Goal: Task Accomplishment & Management: Use online tool/utility

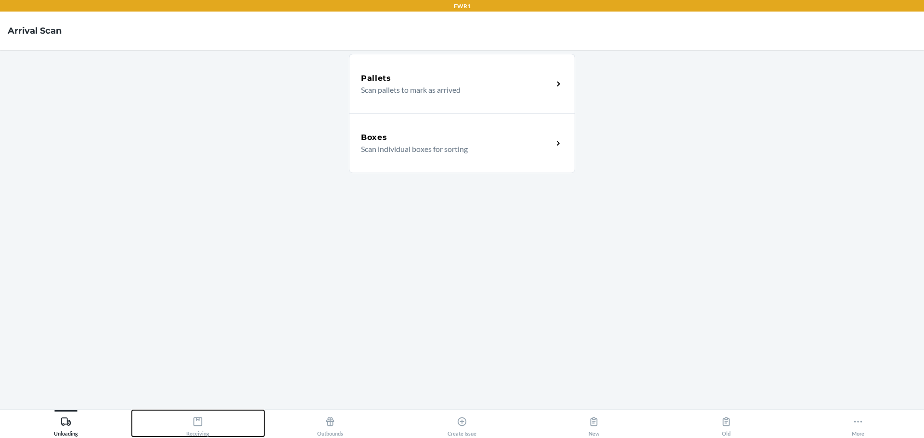
click at [197, 416] on div "Receiving" at bounding box center [197, 425] width 23 height 24
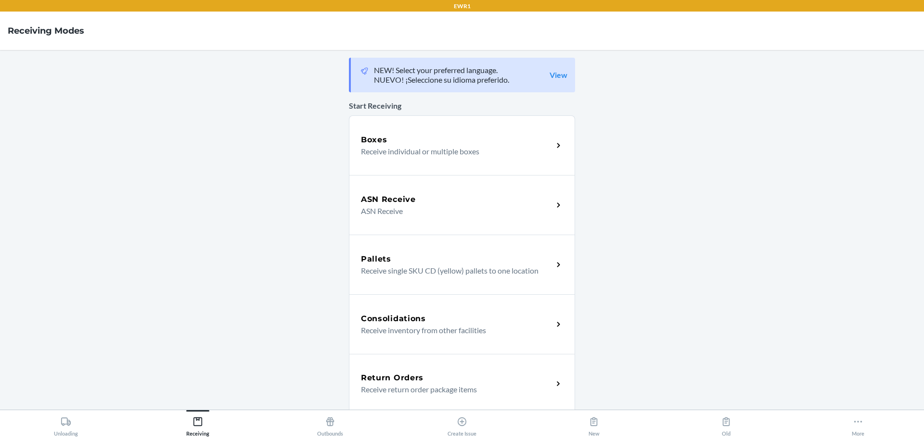
click at [419, 384] on p "Receive return order package items" at bounding box center [453, 390] width 184 height 12
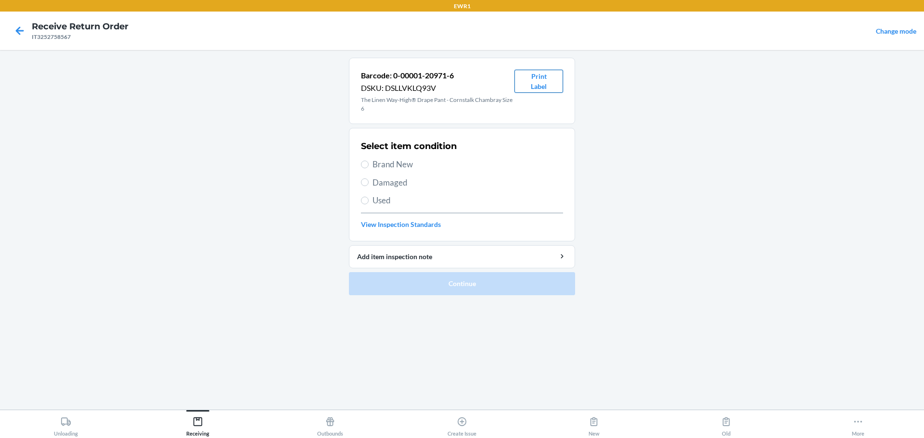
click at [545, 84] on button "Print Label" at bounding box center [538, 81] width 49 height 23
click at [368, 158] on div "Select item condition Brand New Damaged Used View Inspection Standards" at bounding box center [462, 184] width 202 height 95
click at [370, 161] on label "Brand New" at bounding box center [462, 164] width 202 height 13
click at [368, 161] on input "Brand New" at bounding box center [365, 165] width 8 height 8
radio input "true"
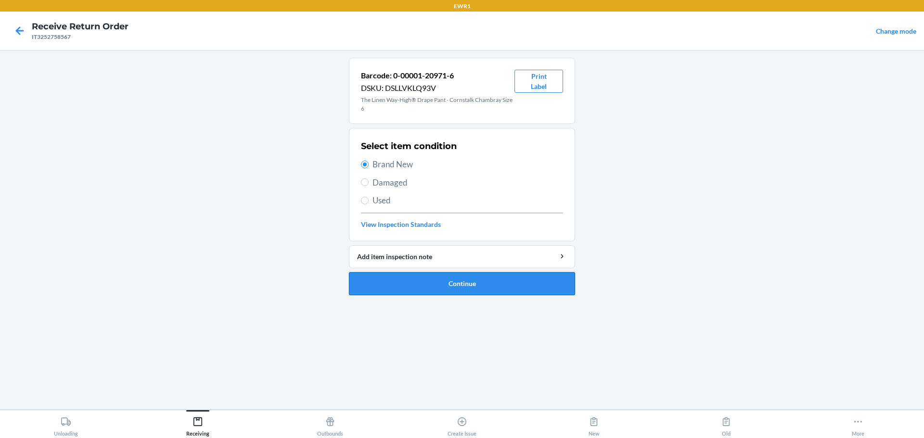
click at [440, 280] on button "Continue" at bounding box center [462, 283] width 226 height 23
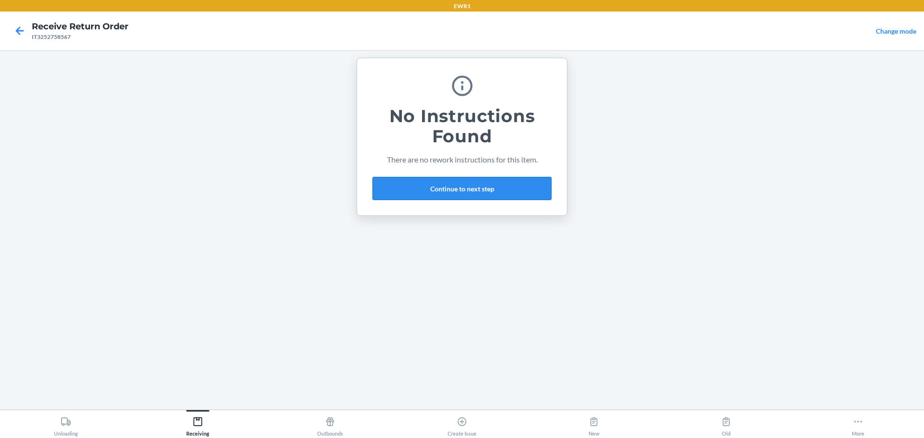
click at [454, 186] on button "Continue to next step" at bounding box center [461, 188] width 179 height 23
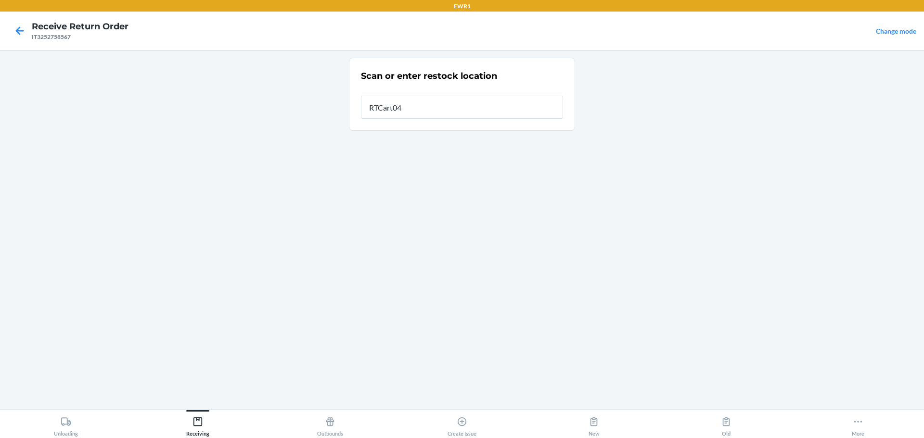
type input "RTCart044"
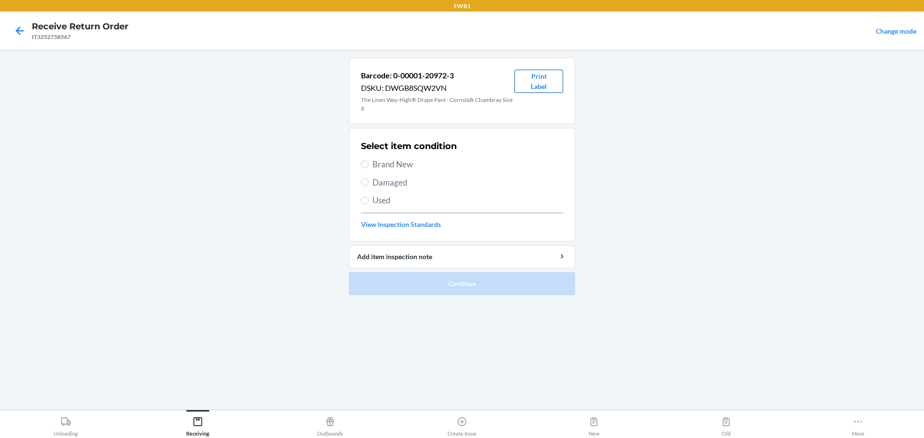
click at [536, 85] on button "Print Label" at bounding box center [538, 81] width 49 height 23
click at [375, 162] on span "Brand New" at bounding box center [467, 164] width 190 height 13
click at [368, 162] on input "Brand New" at bounding box center [365, 165] width 8 height 8
radio input "true"
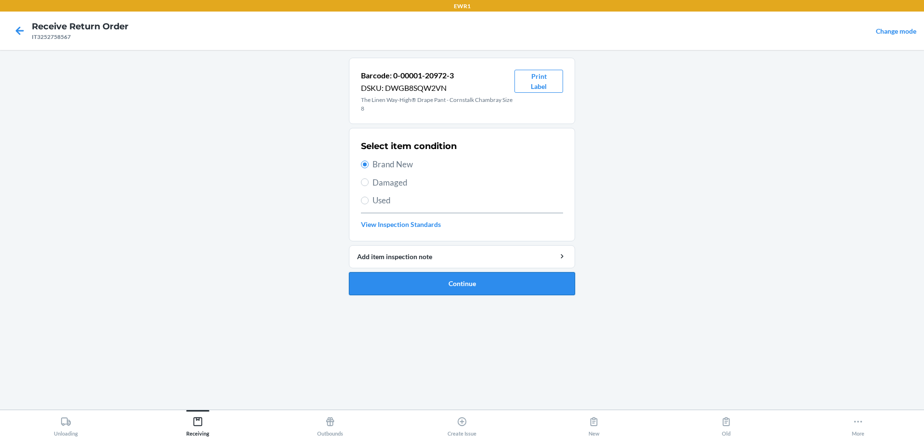
click at [448, 278] on button "Continue" at bounding box center [462, 283] width 226 height 23
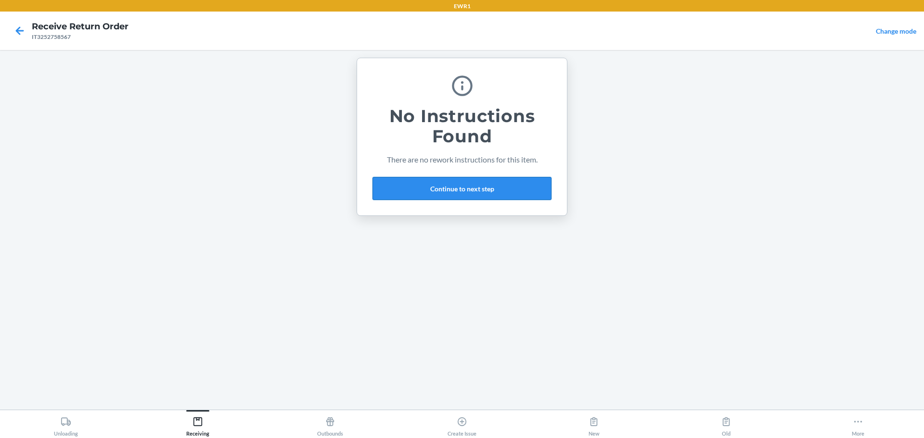
click at [419, 198] on button "Continue to next step" at bounding box center [461, 188] width 179 height 23
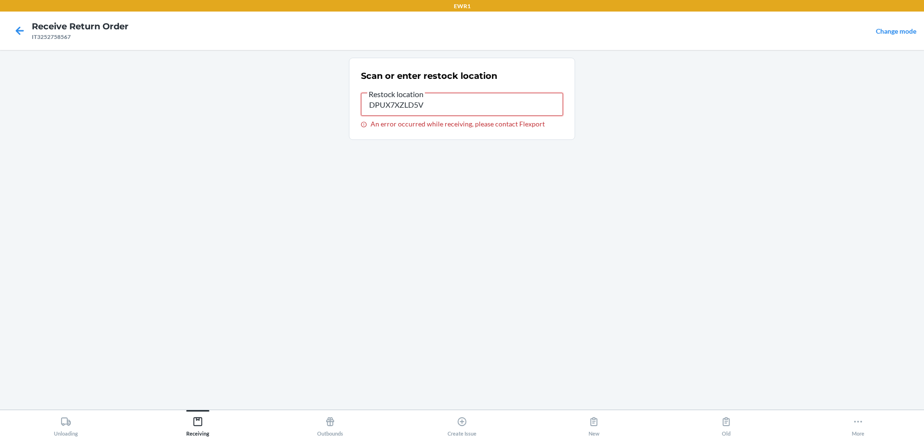
drag, startPoint x: 464, startPoint y: 110, endPoint x: 347, endPoint y: 132, distance: 118.5
click at [310, 110] on main "Scan or enter restock location Restock location DPUX7XZLD5V An error occurred w…" at bounding box center [462, 230] width 924 height 360
type input "RTCart044"
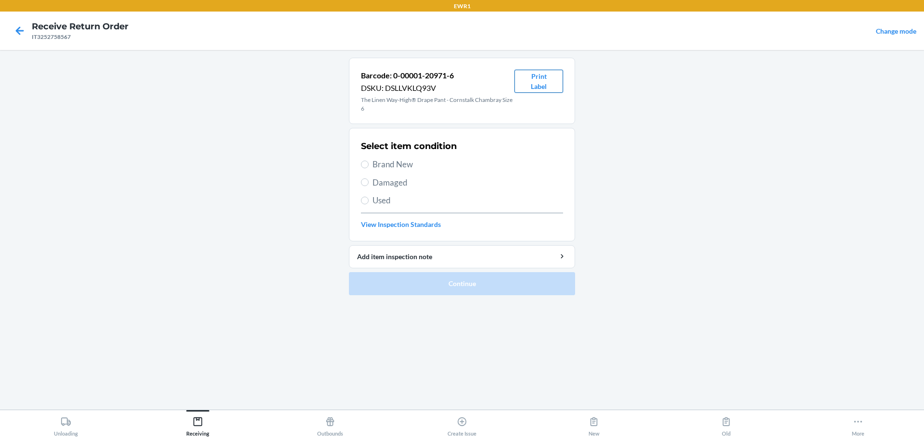
click at [525, 79] on button "Print Label" at bounding box center [538, 81] width 49 height 23
click at [531, 79] on button "Print Label" at bounding box center [538, 81] width 49 height 23
click at [369, 163] on label "Brand New" at bounding box center [462, 164] width 202 height 13
click at [368, 163] on input "Brand New" at bounding box center [365, 165] width 8 height 8
radio input "true"
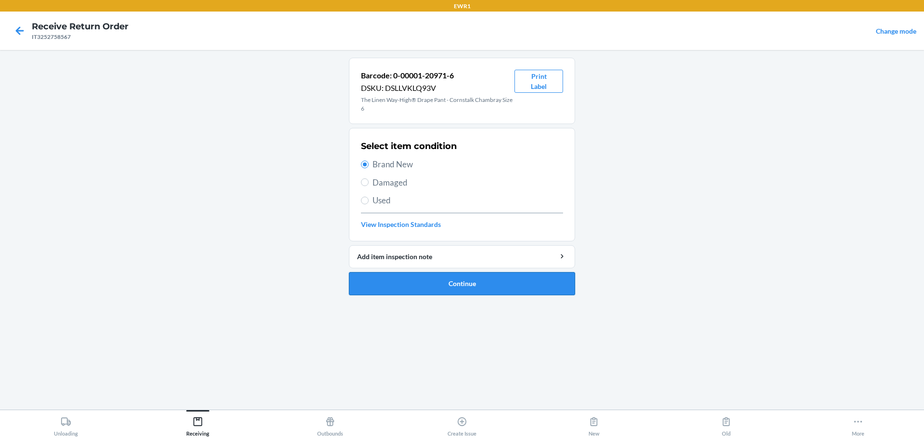
click at [459, 288] on button "Continue" at bounding box center [462, 283] width 226 height 23
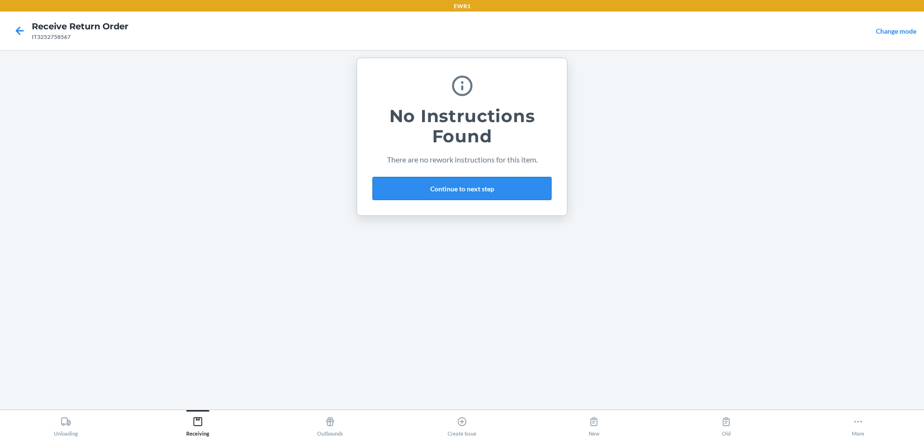
click at [442, 197] on button "Continue to next step" at bounding box center [461, 188] width 179 height 23
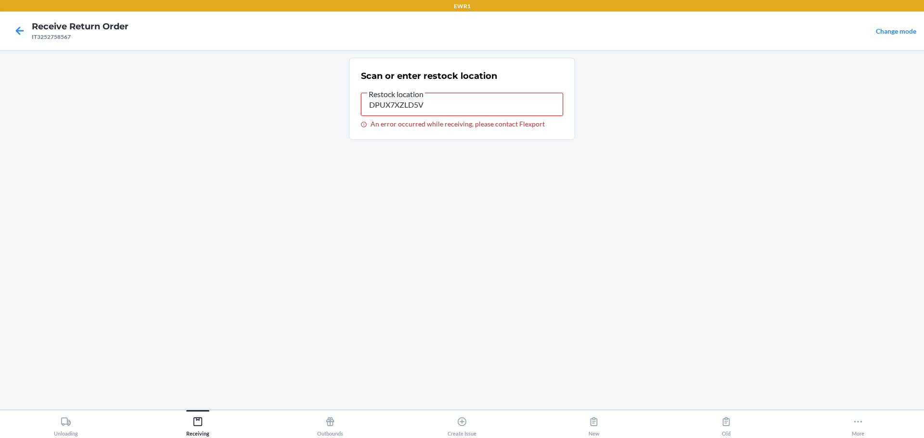
drag, startPoint x: 395, startPoint y: 111, endPoint x: 332, endPoint y: 116, distance: 63.2
click at [332, 116] on main "Scan or enter restock location Restock location DPUX7XZLD5V An error occurred w…" at bounding box center [462, 230] width 924 height 360
type input "RTCart044"
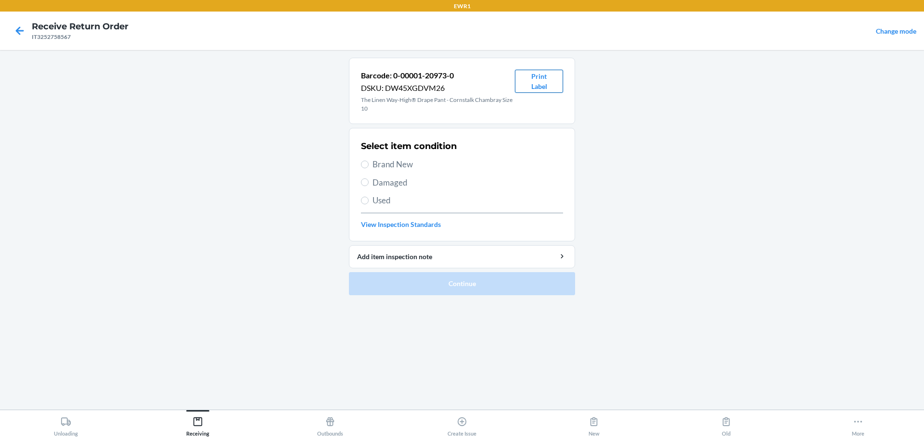
click at [531, 86] on button "Print Label" at bounding box center [539, 81] width 48 height 23
click at [373, 169] on span "Brand New" at bounding box center [467, 164] width 190 height 13
click at [368, 168] on input "Brand New" at bounding box center [365, 165] width 8 height 8
radio input "true"
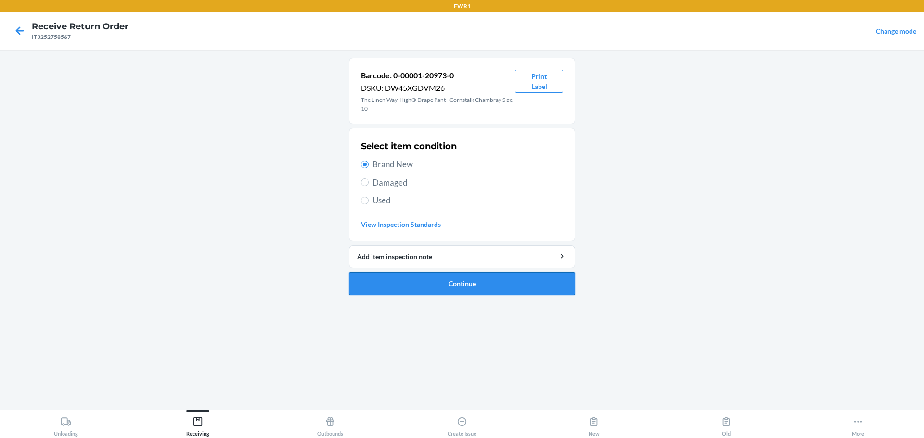
click at [449, 279] on button "Continue" at bounding box center [462, 283] width 226 height 23
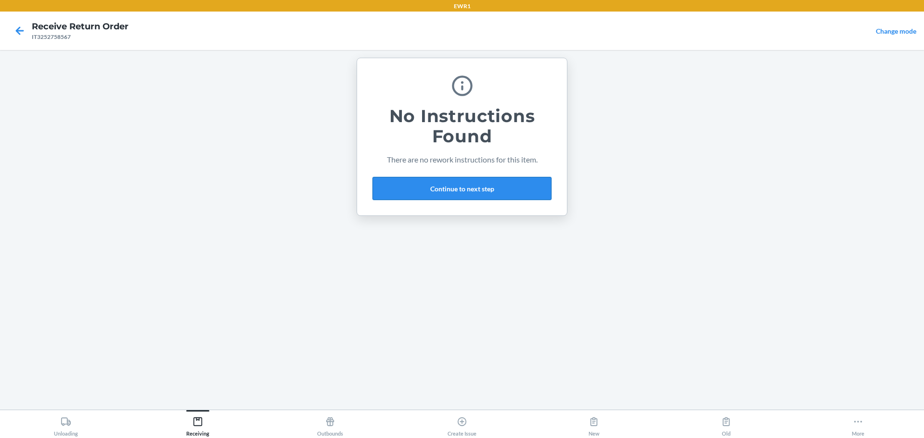
click at [457, 193] on button "Continue to next step" at bounding box center [461, 188] width 179 height 23
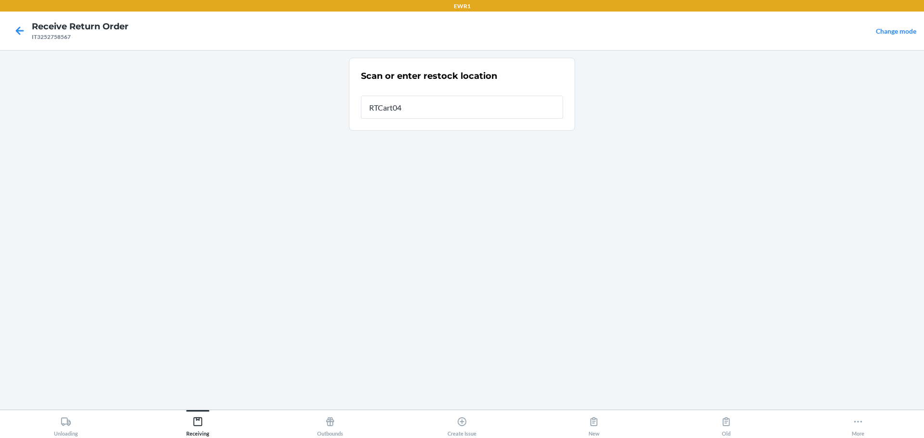
type input "RTCart044"
